Goal: Task Accomplishment & Management: Complete application form

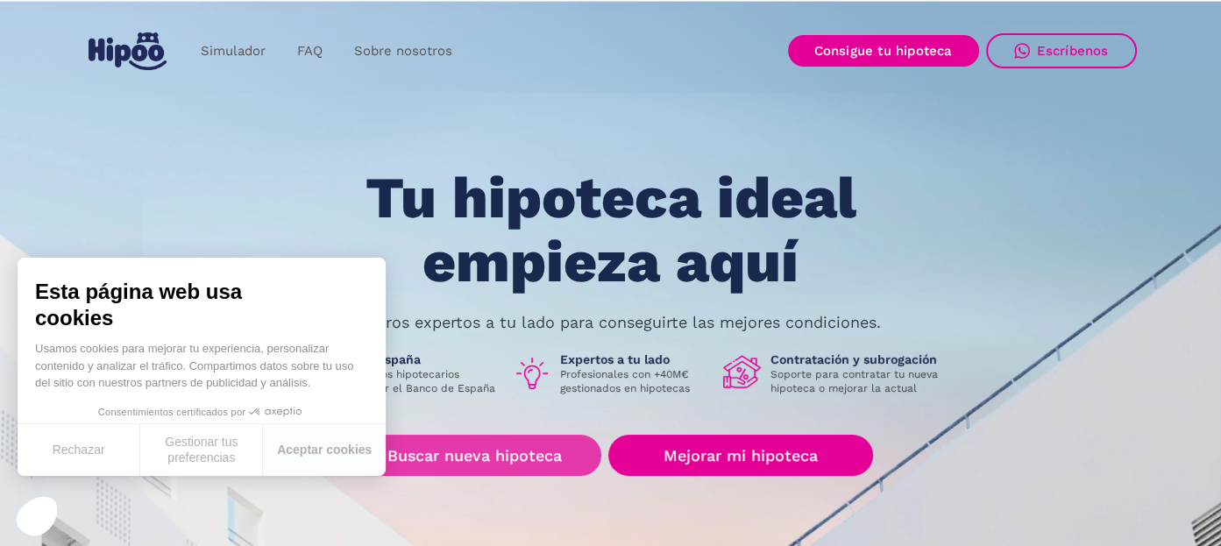
click at [474, 454] on link "Buscar nueva hipoteca" at bounding box center [474, 455] width 253 height 41
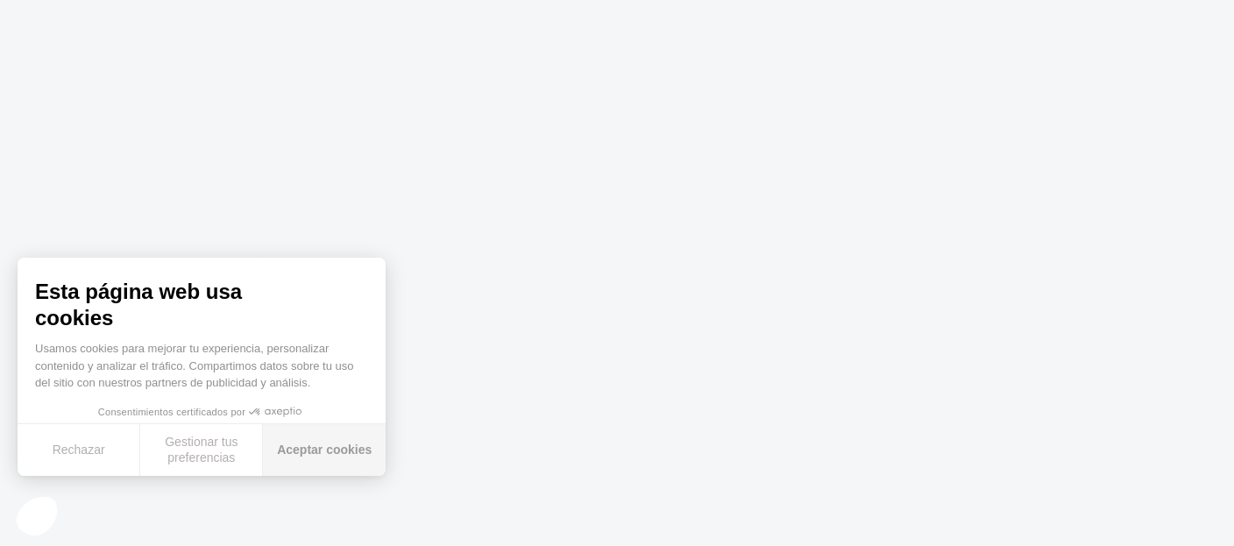
click at [292, 443] on button "Aceptar cookies" at bounding box center [324, 450] width 123 height 52
